Goal: Contribute content: Add original content to the website for others to see

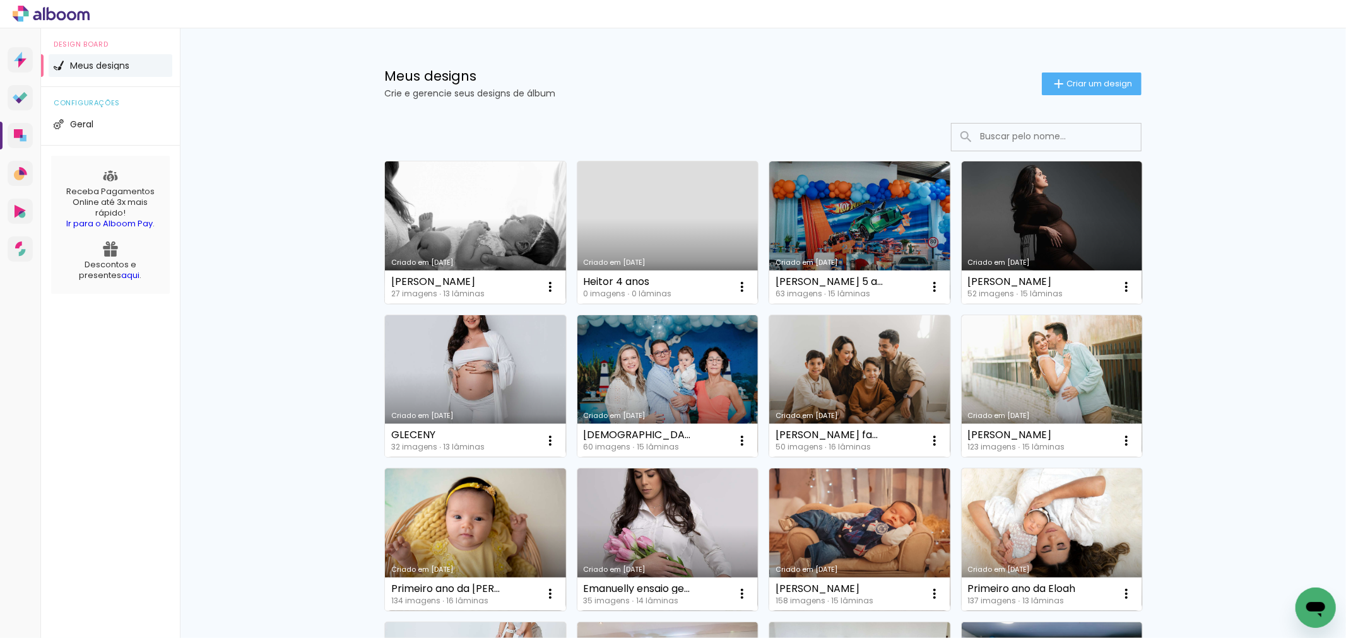
click at [456, 247] on link "Criado em [DATE]" at bounding box center [475, 233] width 181 height 143
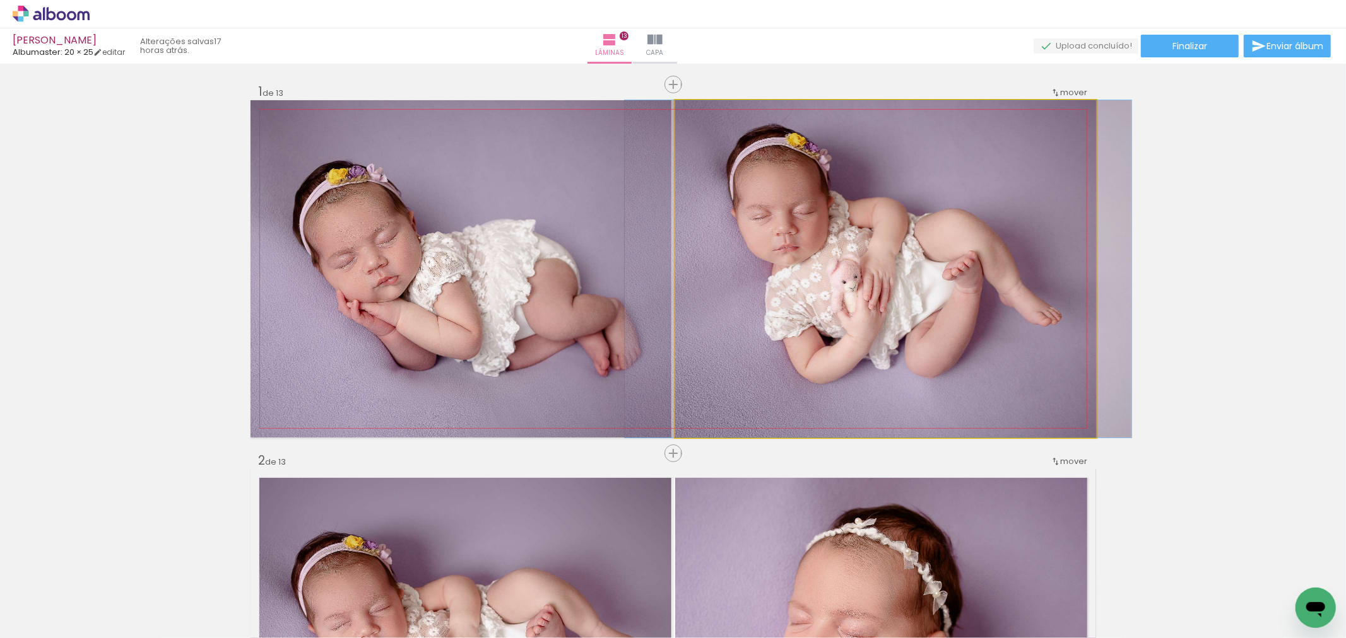
drag, startPoint x: 967, startPoint y: 348, endPoint x: 961, endPoint y: 363, distance: 16.2
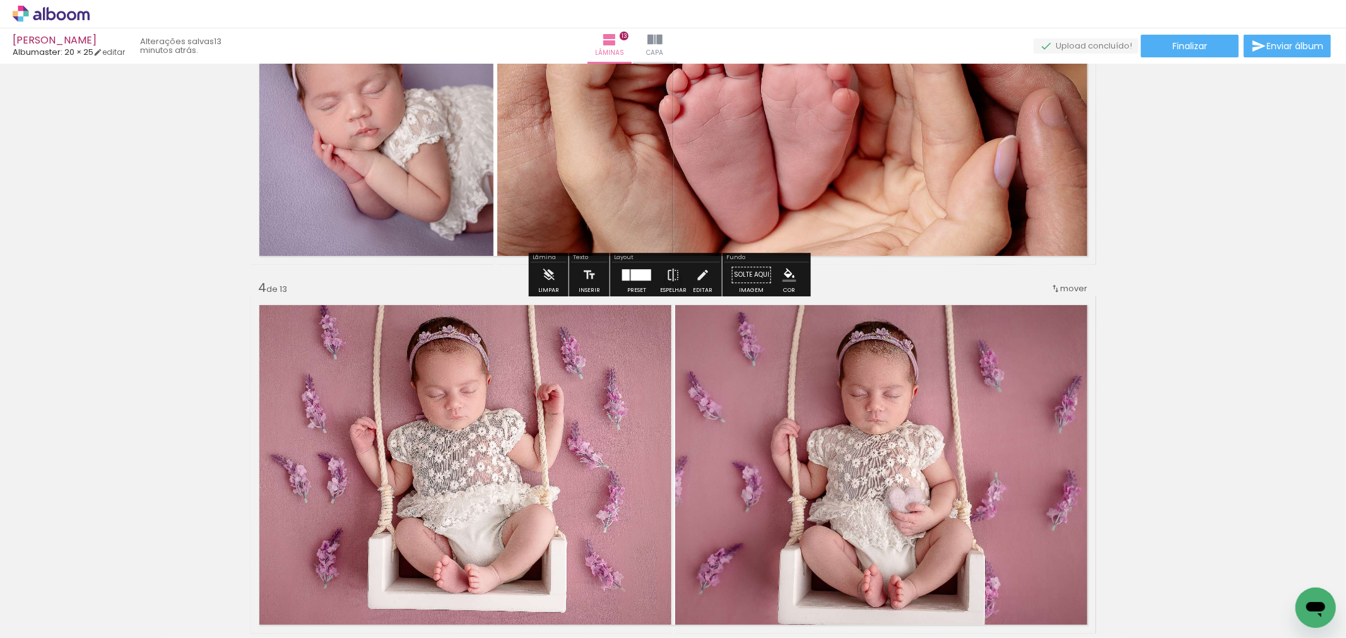
scroll to position [1051, 0]
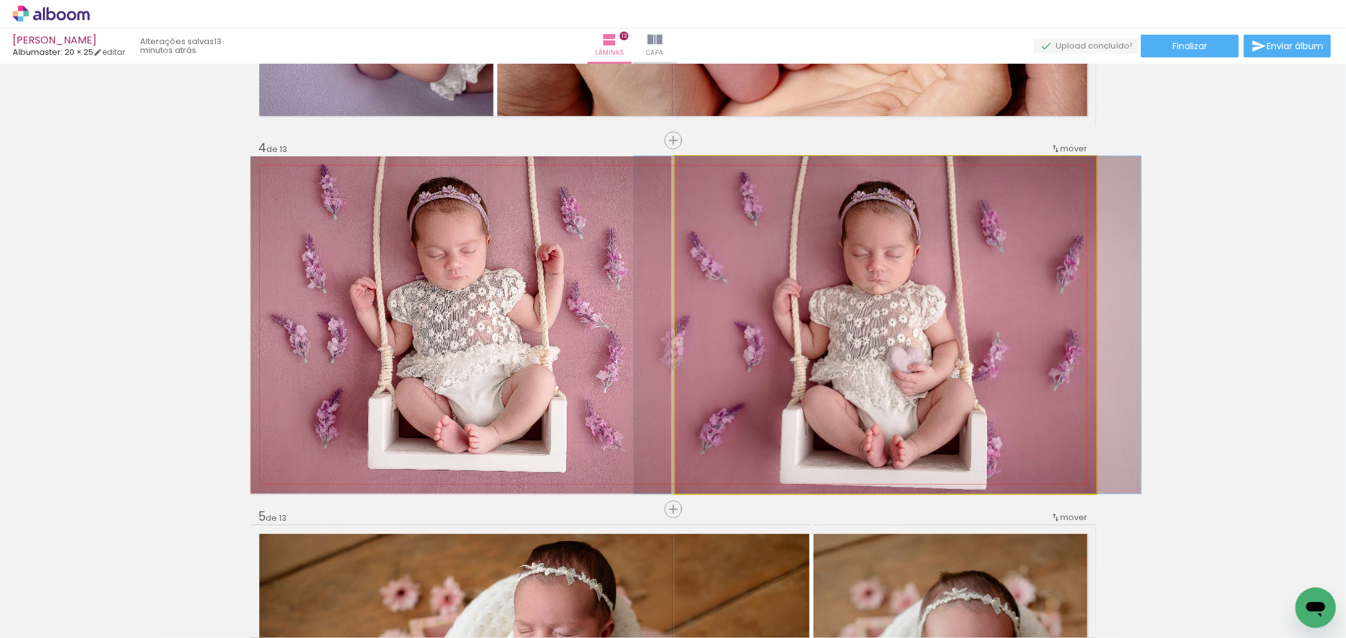
drag, startPoint x: 862, startPoint y: 355, endPoint x: 864, endPoint y: 337, distance: 17.8
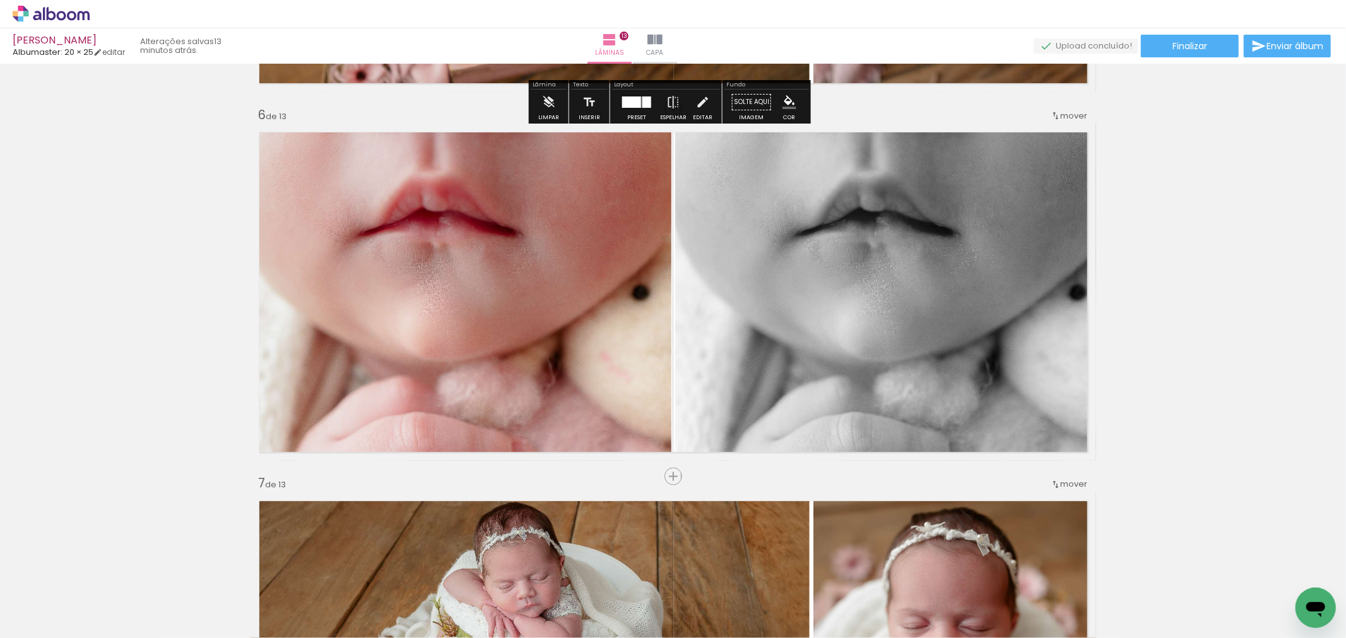
scroll to position [1893, 0]
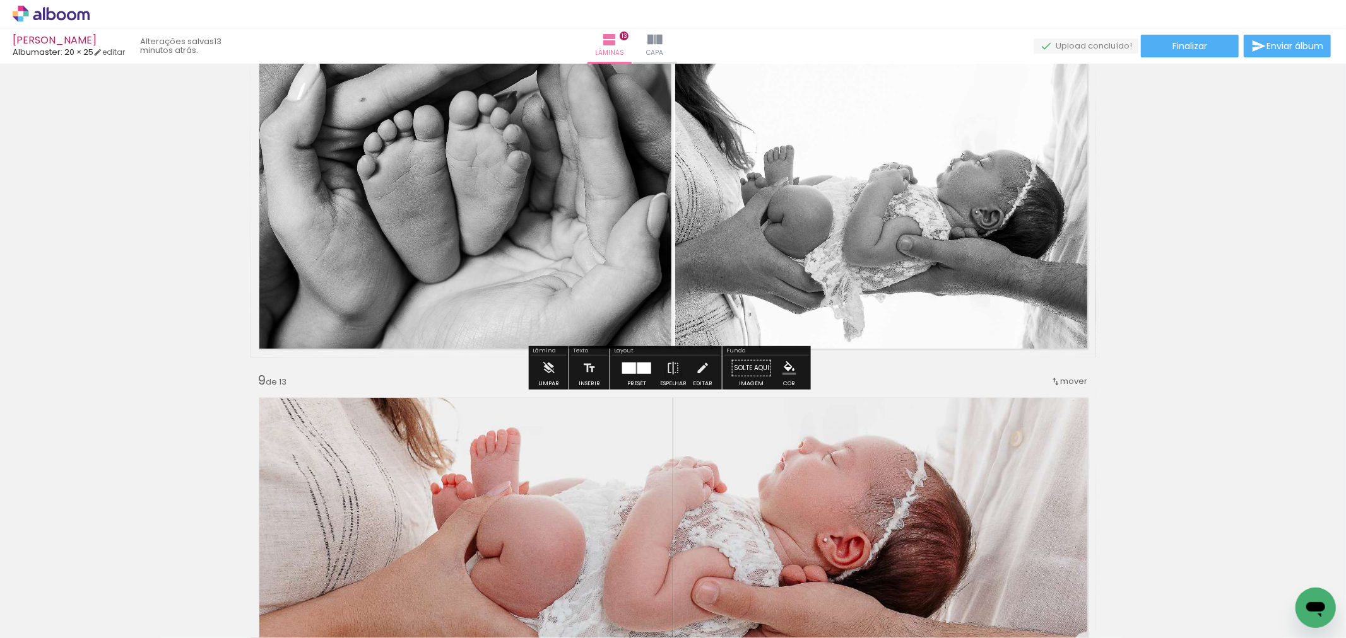
scroll to position [2594, 0]
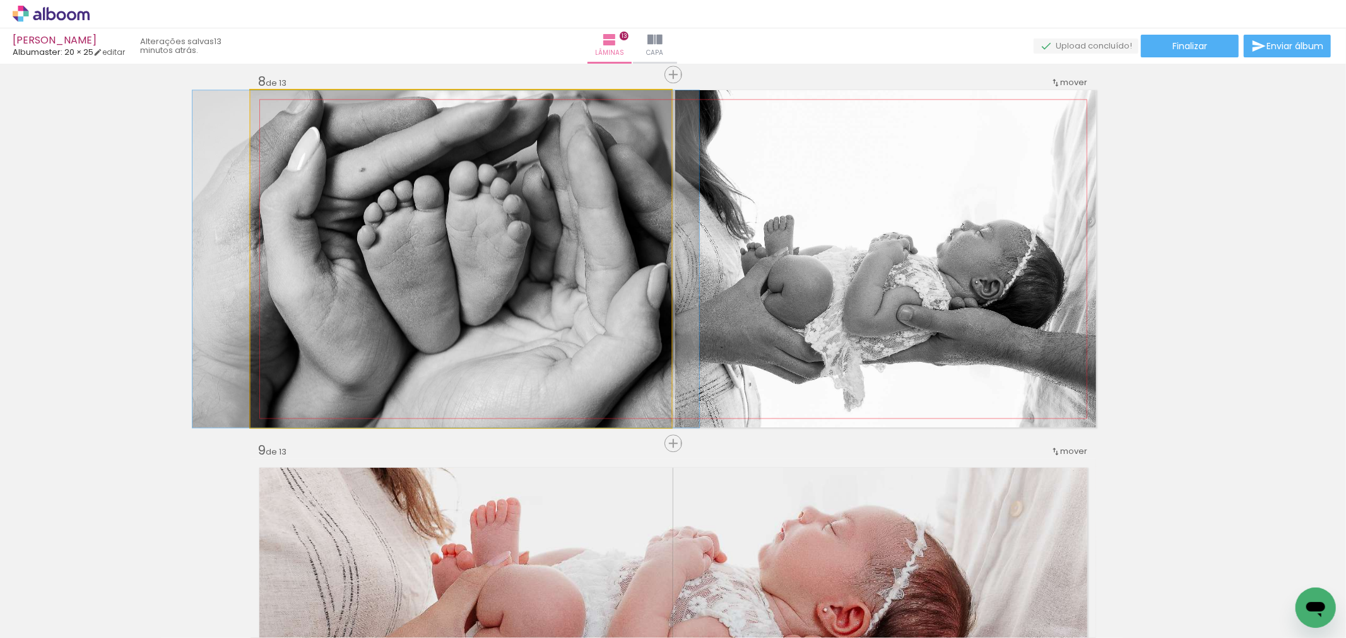
drag, startPoint x: 519, startPoint y: 312, endPoint x: 519, endPoint y: 337, distance: 25.2
click at [519, 337] on quentale-photo at bounding box center [460, 259] width 421 height 338
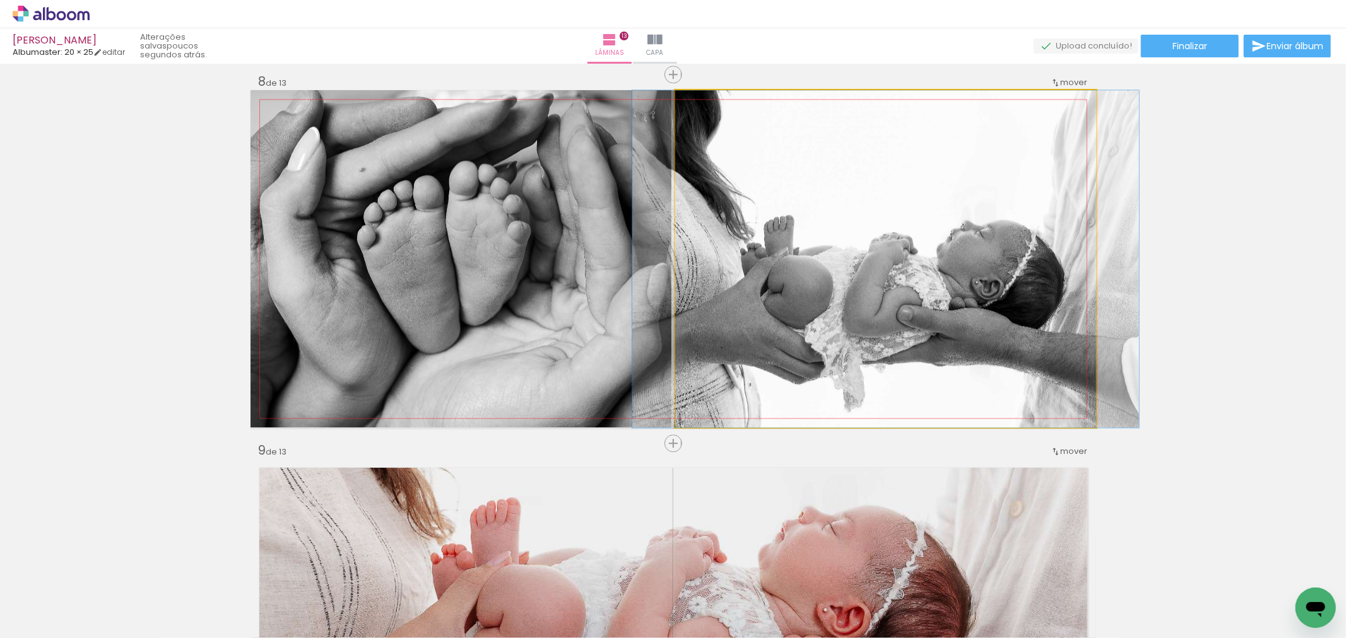
click at [868, 303] on quentale-photo at bounding box center [885, 259] width 421 height 338
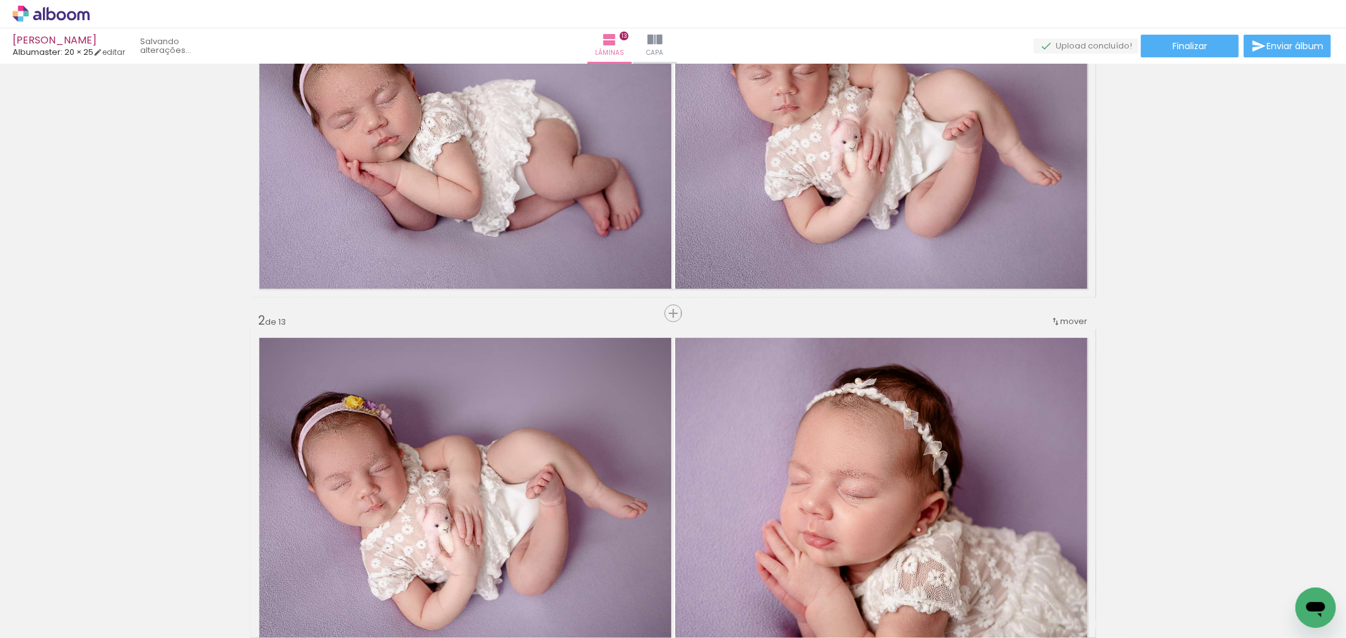
scroll to position [0, 0]
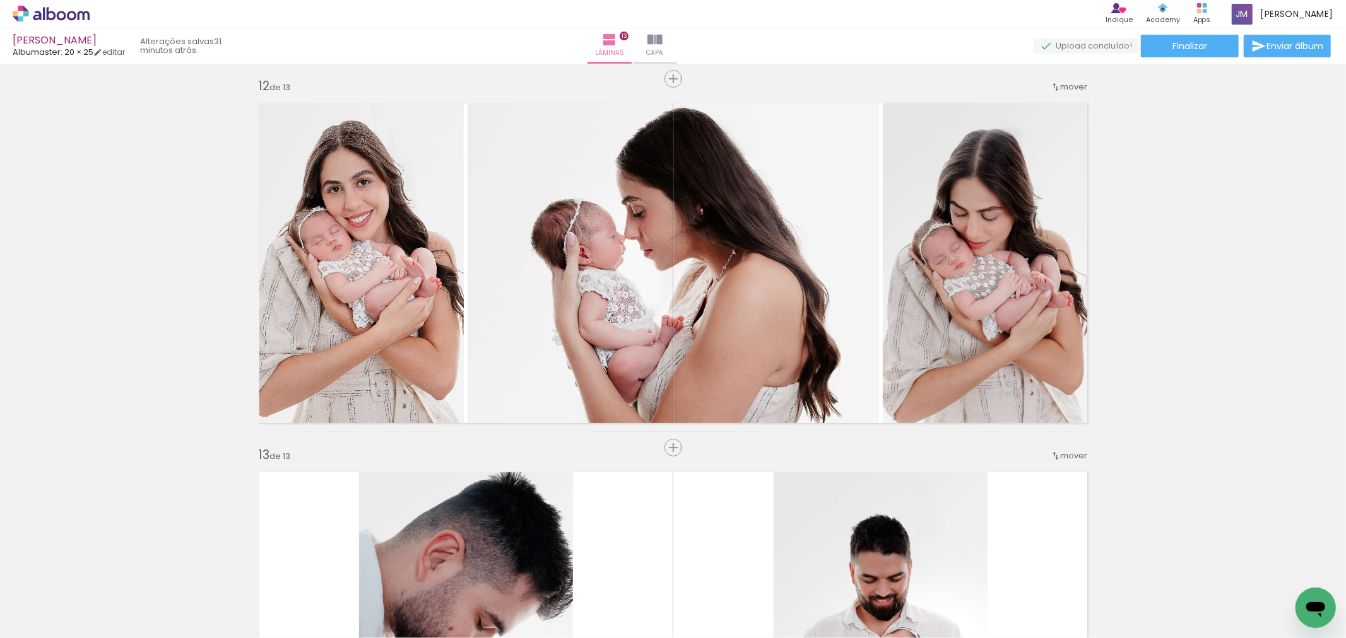
scroll to position [4346, 0]
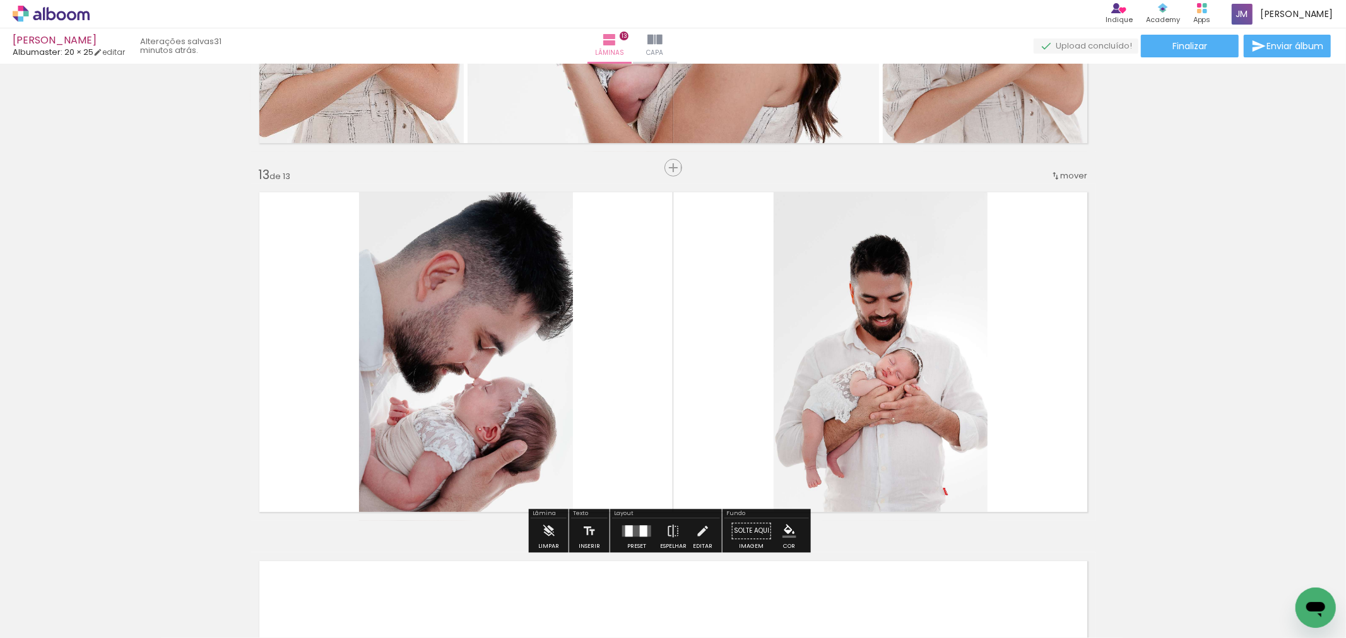
click at [627, 531] on div at bounding box center [629, 531] width 8 height 11
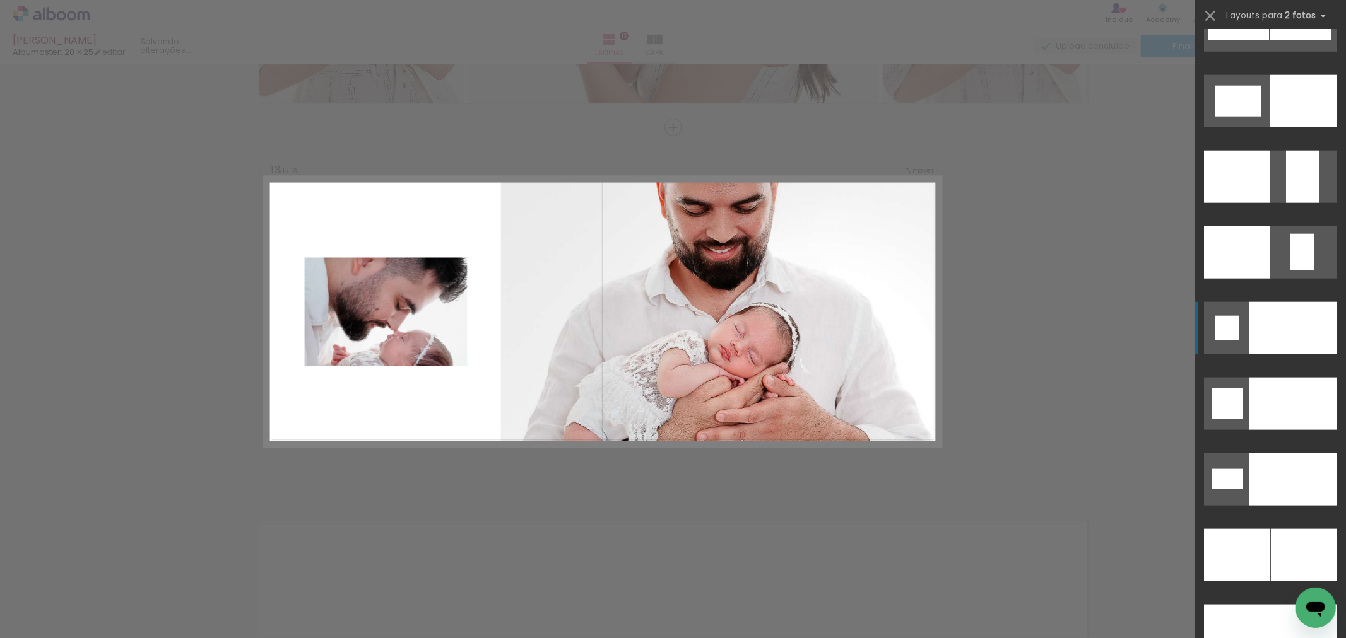
scroll to position [5543, 0]
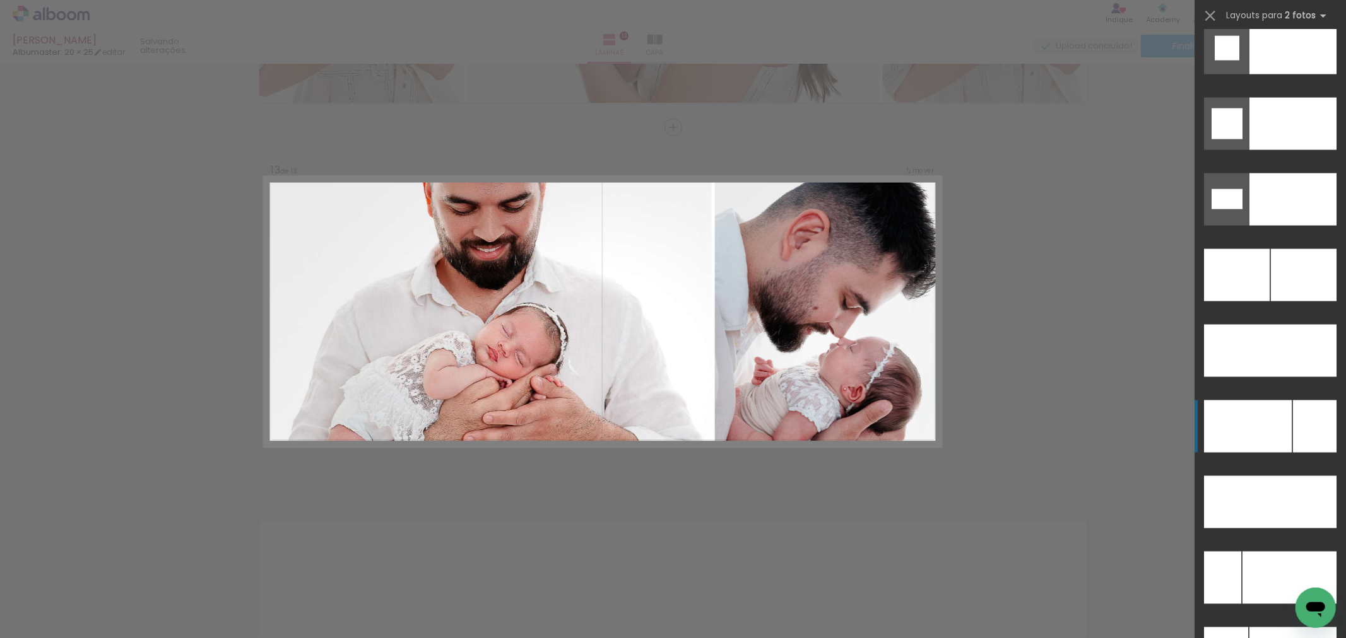
click at [1286, 439] on div at bounding box center [1248, 427] width 88 height 52
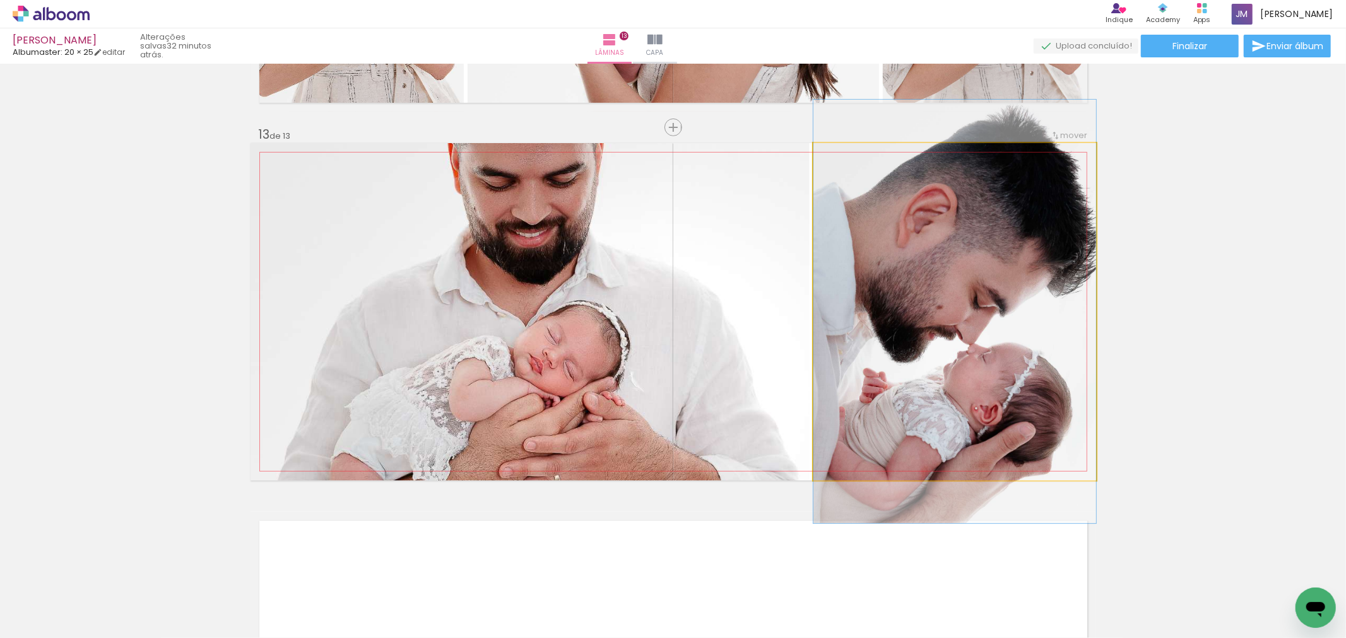
drag, startPoint x: 909, startPoint y: 297, endPoint x: 693, endPoint y: 324, distance: 218.2
click at [0, 0] on slot at bounding box center [0, 0] width 0 height 0
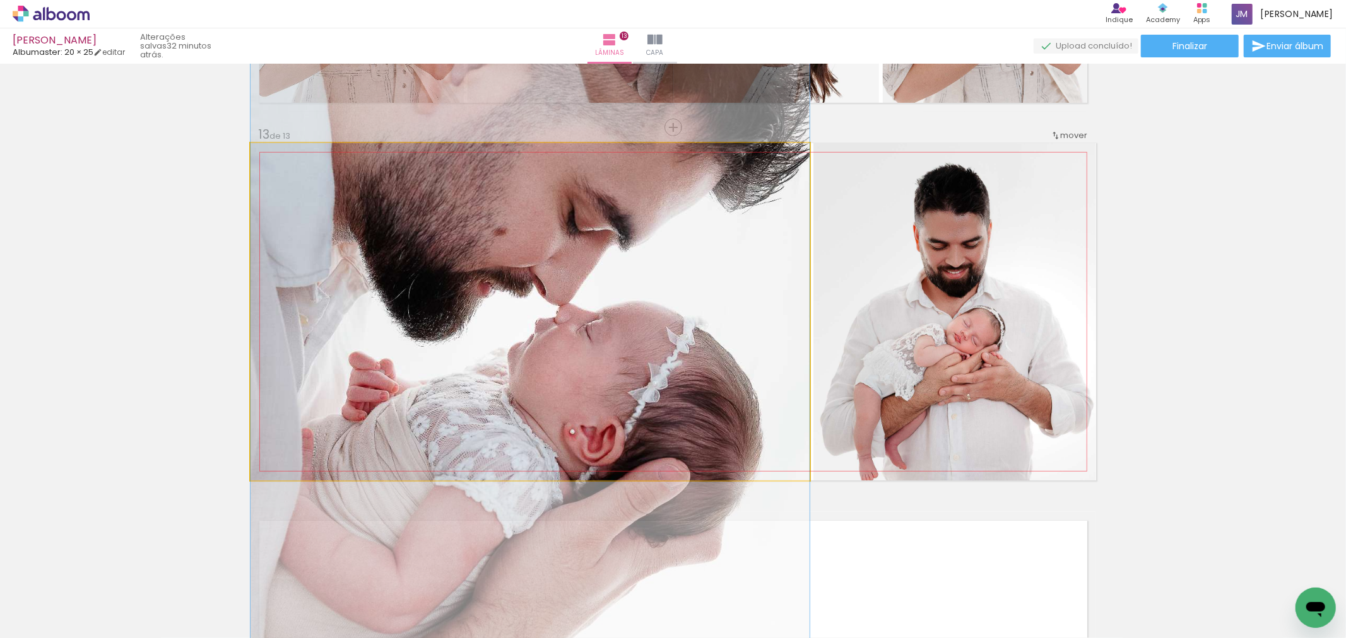
drag, startPoint x: 660, startPoint y: 406, endPoint x: 650, endPoint y: 336, distance: 71.4
click at [711, 430] on quentale-photo at bounding box center [529, 312] width 559 height 338
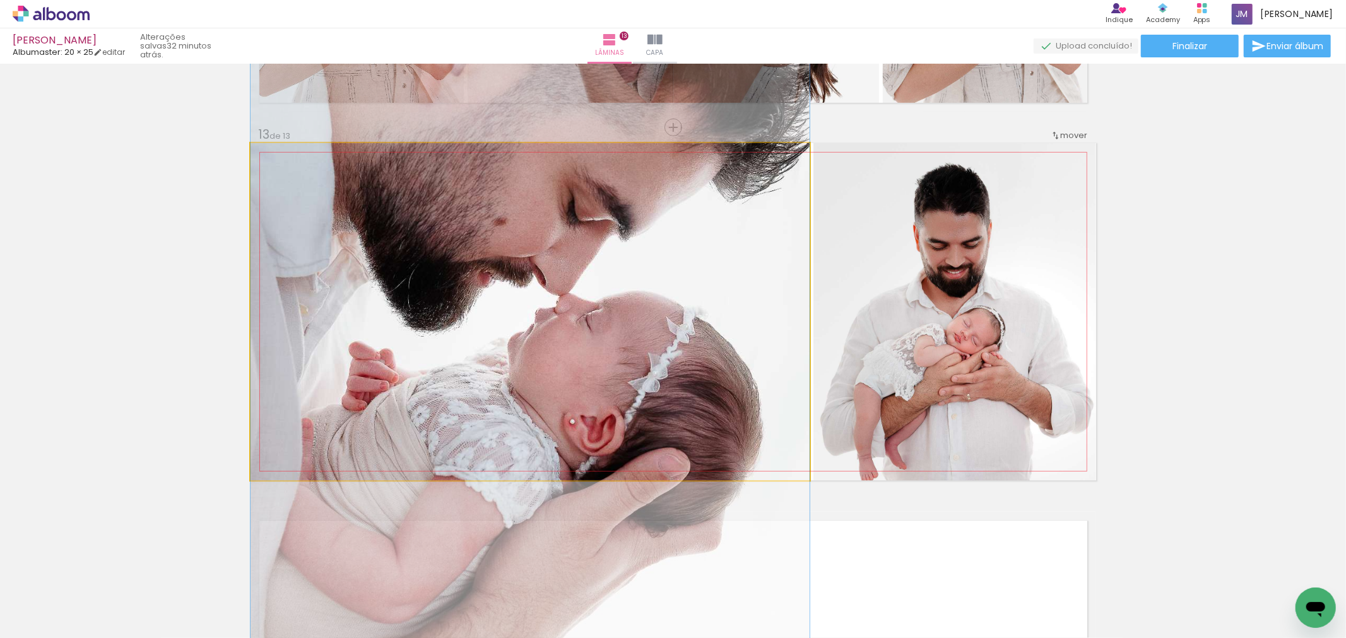
drag, startPoint x: 757, startPoint y: 389, endPoint x: 767, endPoint y: 413, distance: 25.4
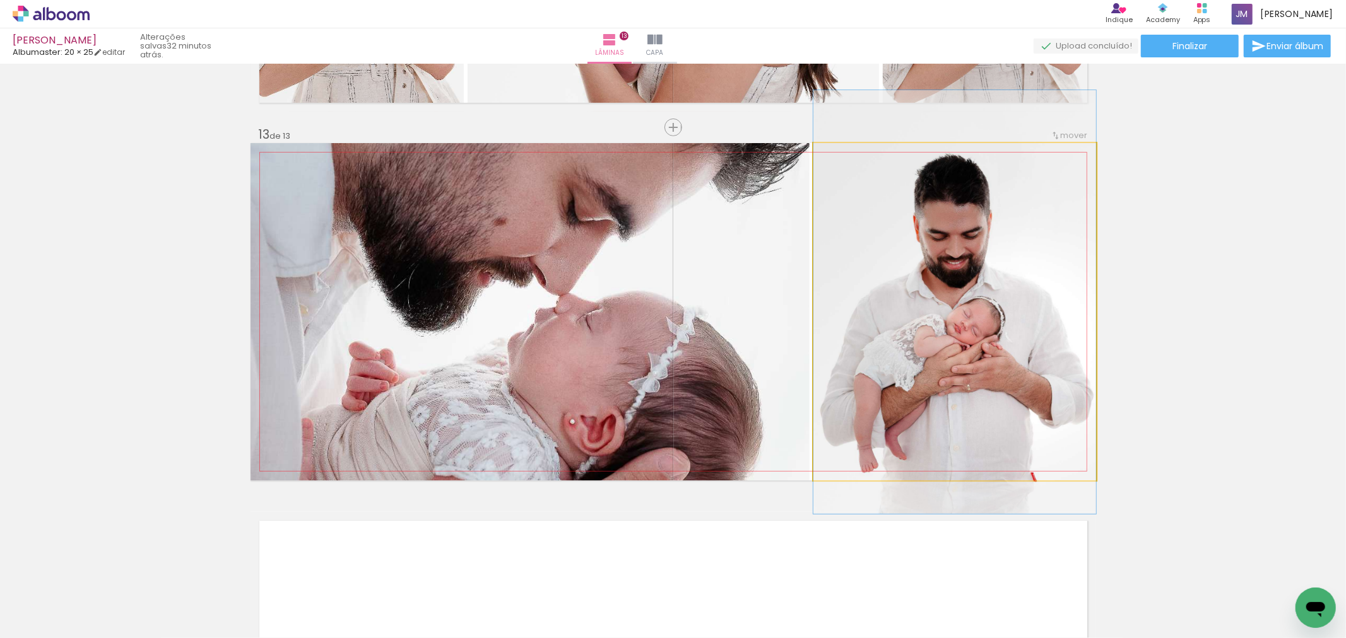
drag, startPoint x: 1005, startPoint y: 377, endPoint x: 1008, endPoint y: 368, distance: 10.0
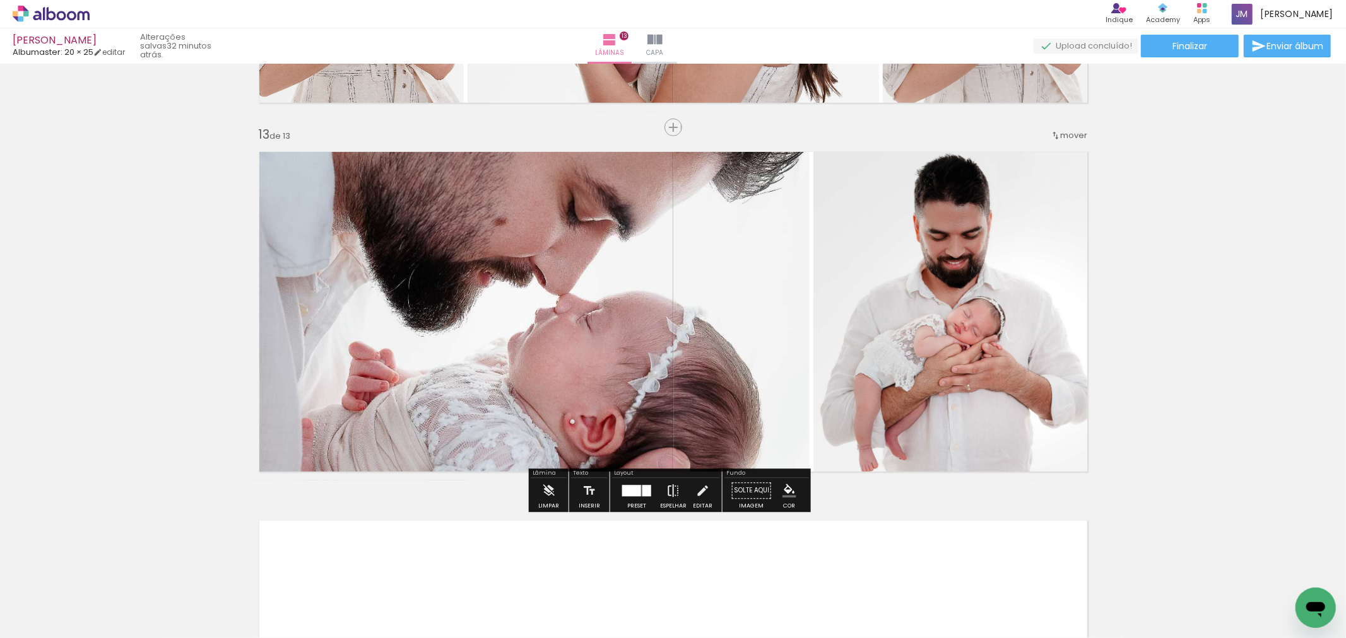
drag, startPoint x: 668, startPoint y: 498, endPoint x: 667, endPoint y: 492, distance: 6.3
click at [667, 494] on iron-icon at bounding box center [673, 490] width 14 height 25
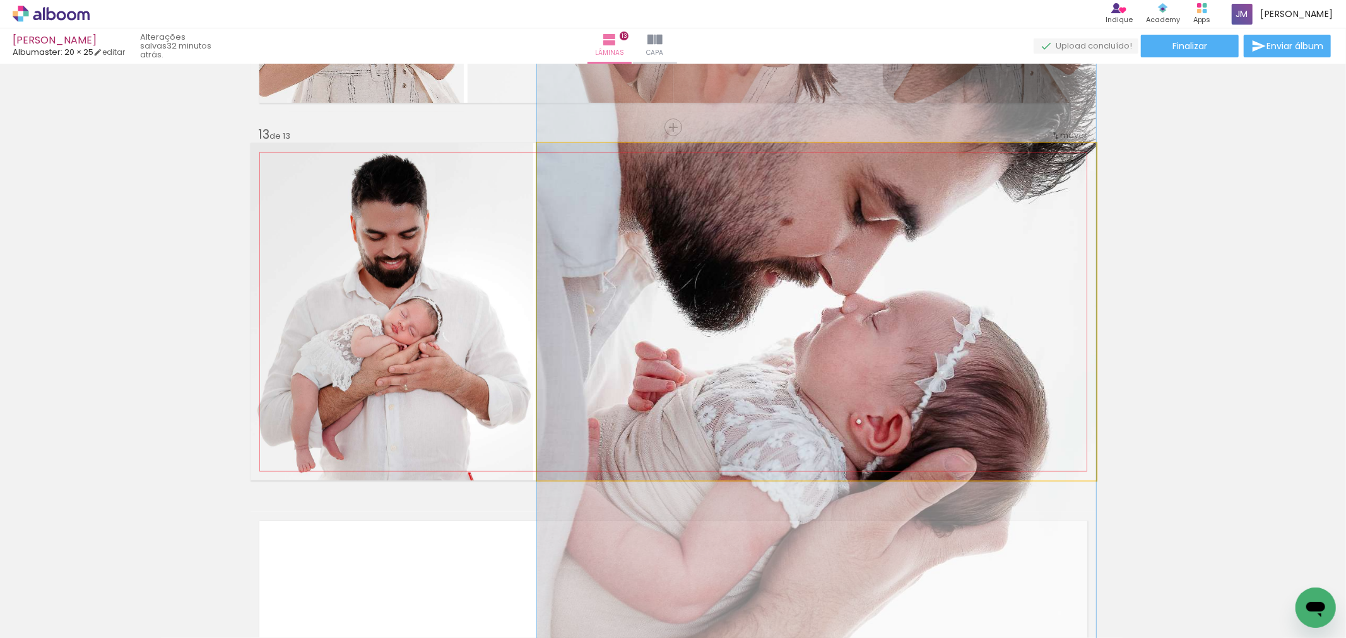
click at [1037, 356] on quentale-photo at bounding box center [816, 312] width 559 height 338
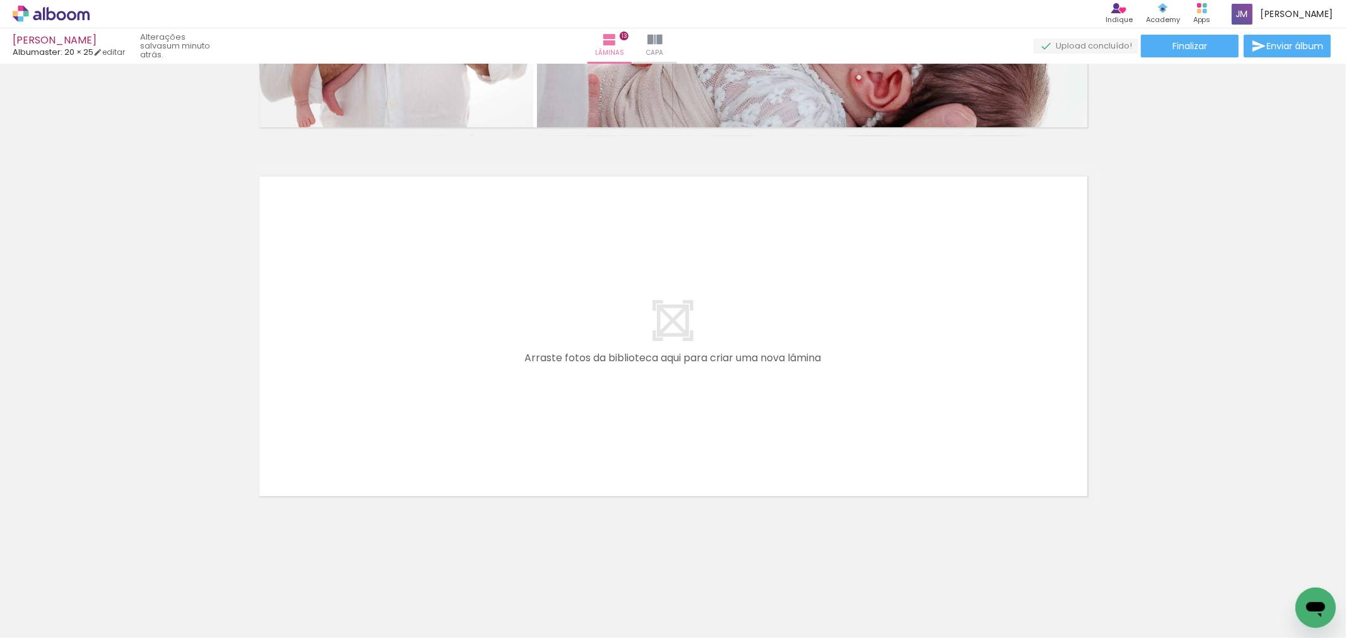
scroll to position [4380, 0]
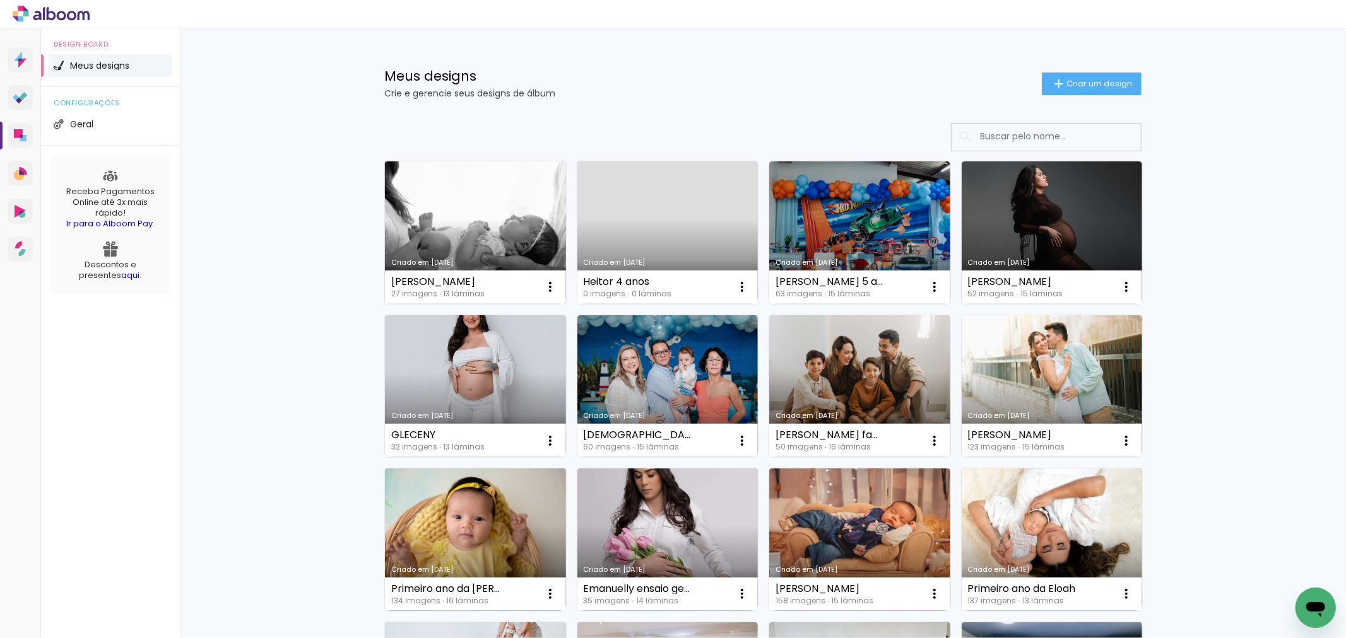
click at [445, 235] on link "Criado em [DATE]" at bounding box center [475, 233] width 181 height 143
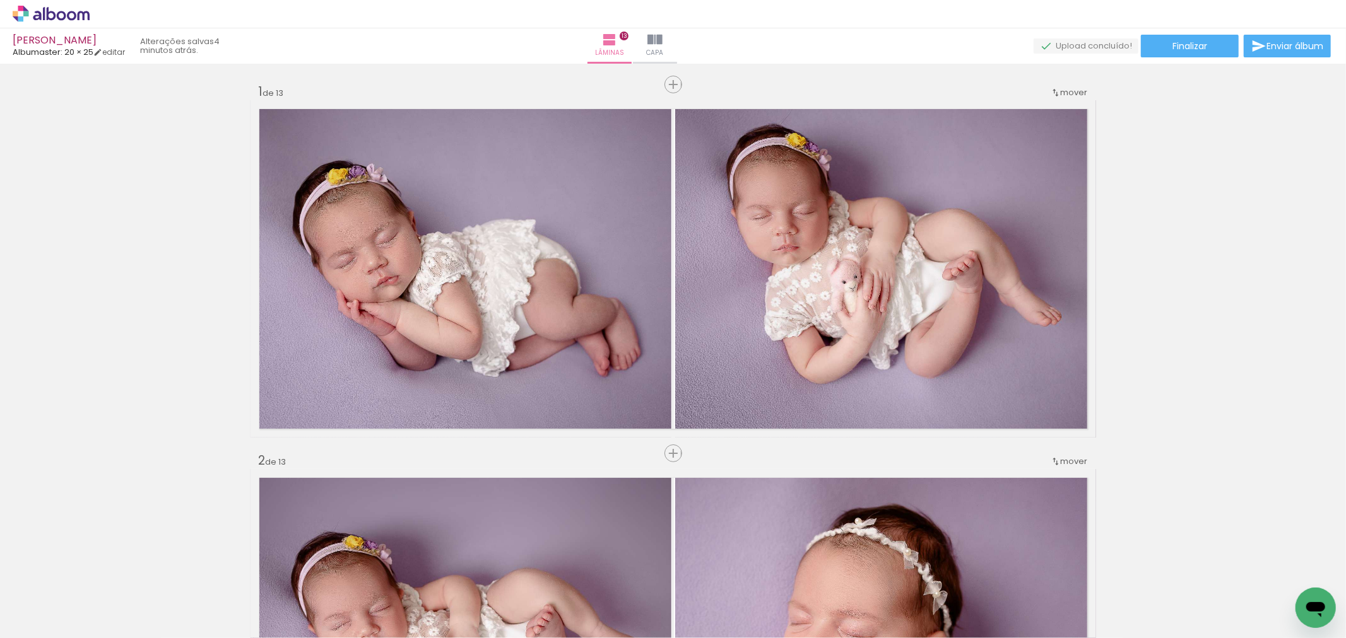
click at [45, 611] on paper-button "Adicionar Fotos" at bounding box center [38, 621] width 61 height 20
click at [0, 0] on input "file" at bounding box center [0, 0] width 0 height 0
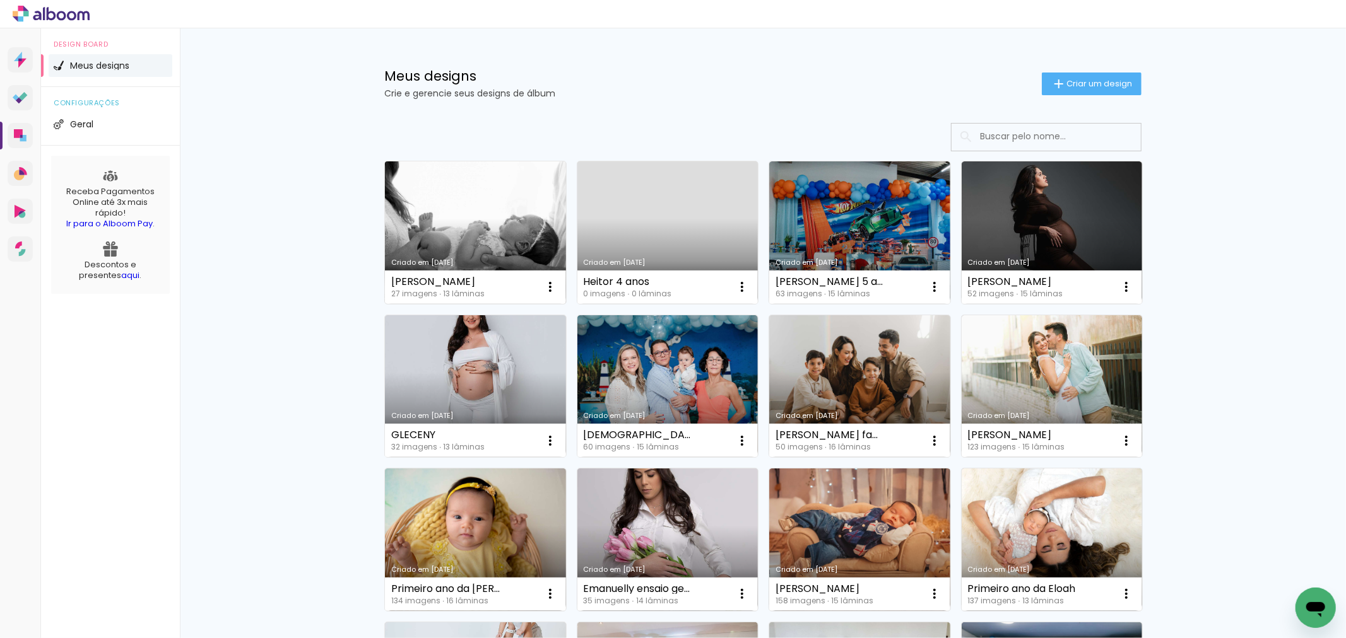
click at [488, 261] on div "Criado em [DATE]" at bounding box center [475, 262] width 168 height 7
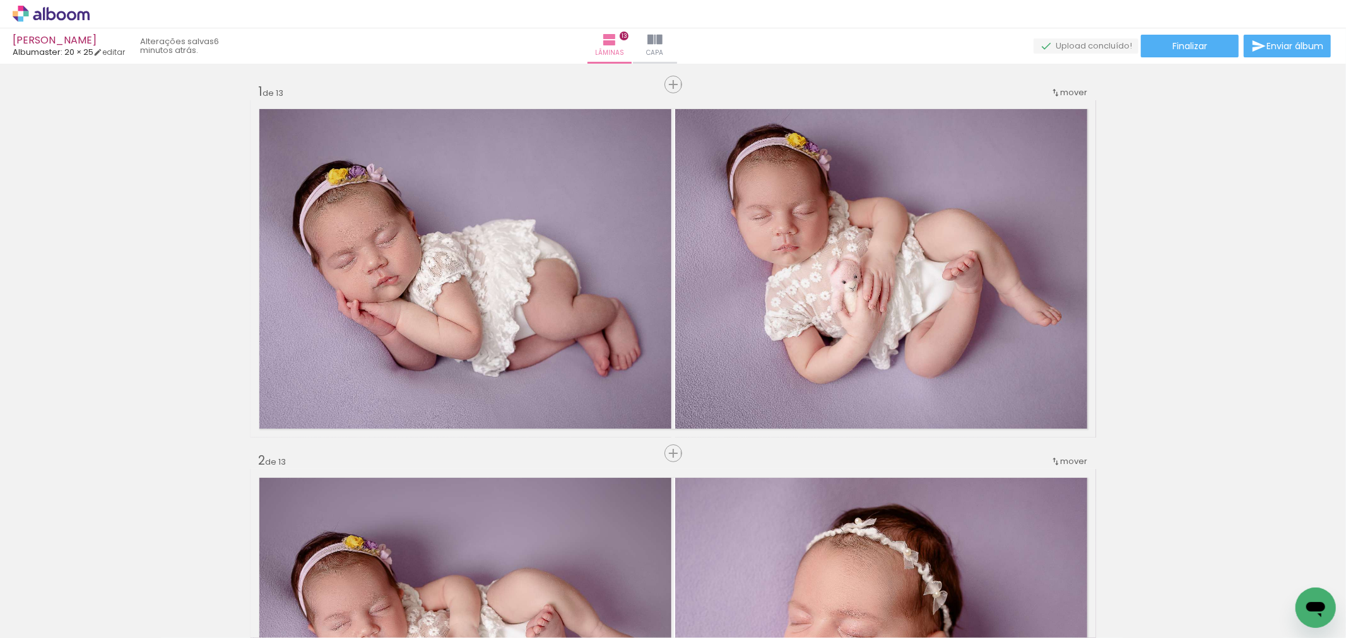
click at [43, 617] on span "Adicionar Fotos" at bounding box center [45, 622] width 38 height 14
click at [0, 0] on input "file" at bounding box center [0, 0] width 0 height 0
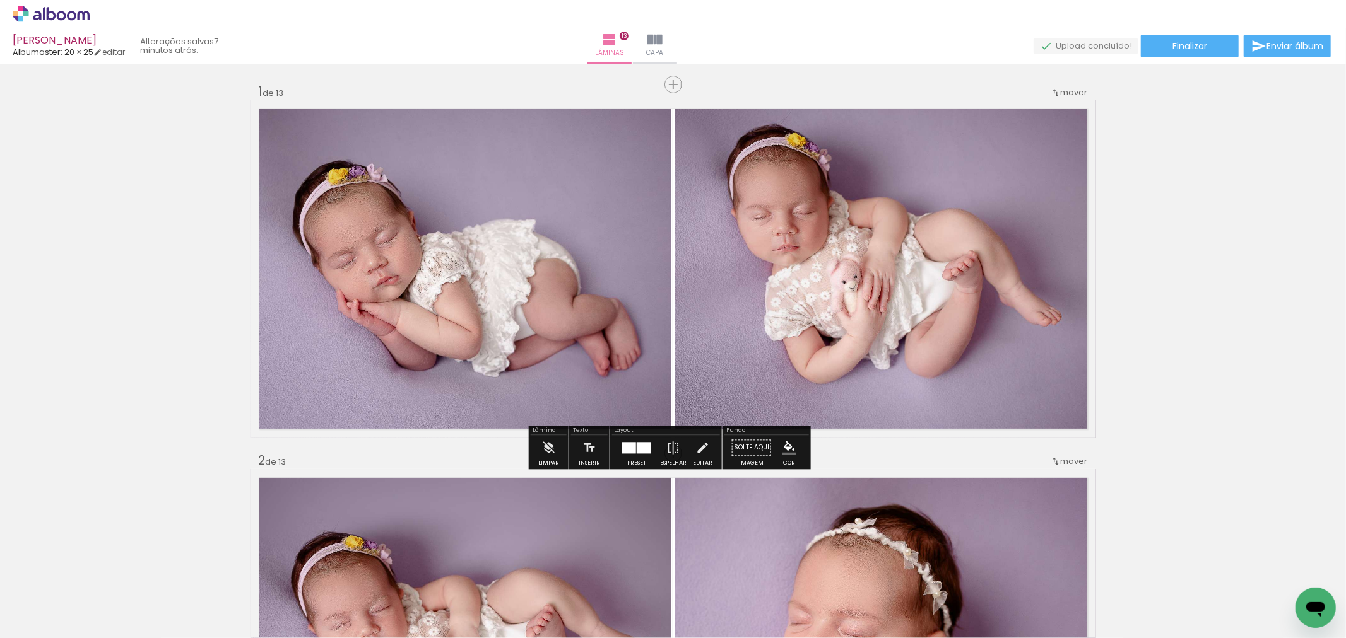
click at [61, 619] on span "Adicionar Fotos" at bounding box center [45, 622] width 38 height 14
click at [0, 0] on input "file" at bounding box center [0, 0] width 0 height 0
